Goal: Task Accomplishment & Management: Use online tool/utility

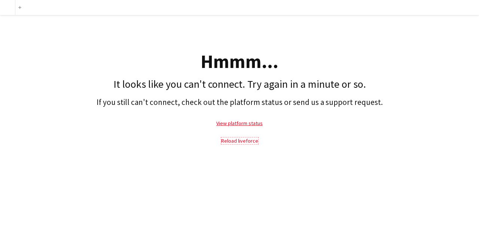
click at [241, 140] on link "Reload liveforce" at bounding box center [239, 141] width 37 height 7
